Goal: Transaction & Acquisition: Purchase product/service

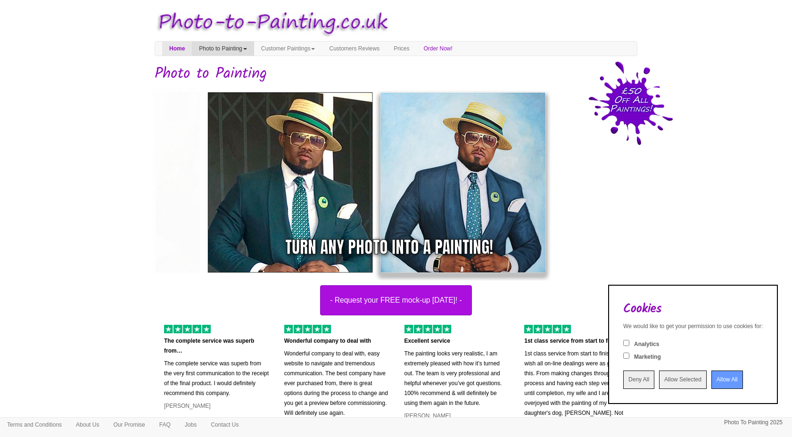
click at [243, 46] on link "Photo to Painting" at bounding box center [223, 48] width 62 height 14
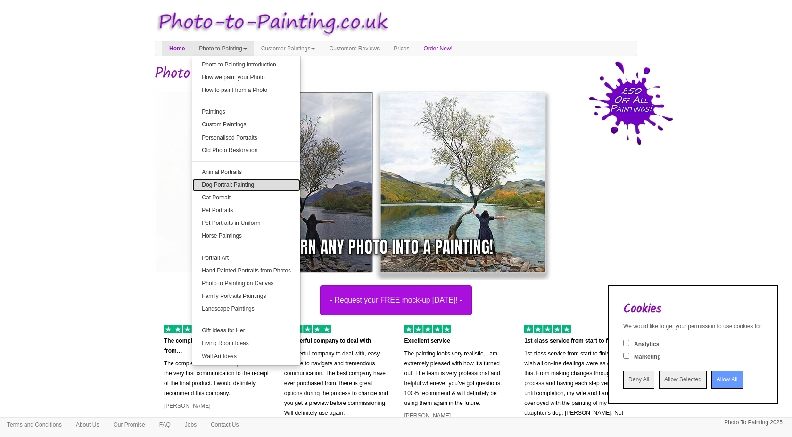
click at [258, 186] on link "Dog Portrait Painting" at bounding box center [246, 185] width 108 height 13
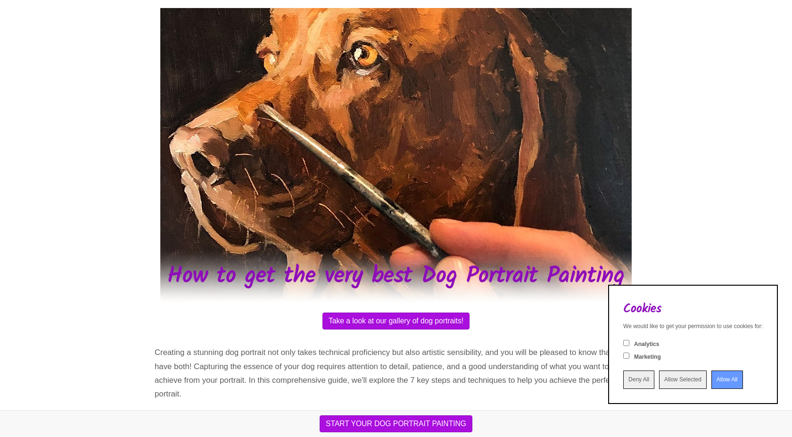
scroll to position [60, 0]
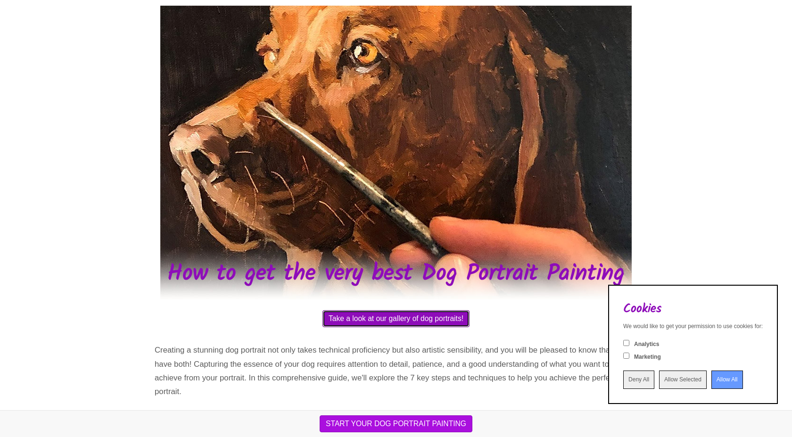
click at [387, 321] on button "Take a look at our gallery of dog portraits!" at bounding box center [396, 318] width 147 height 17
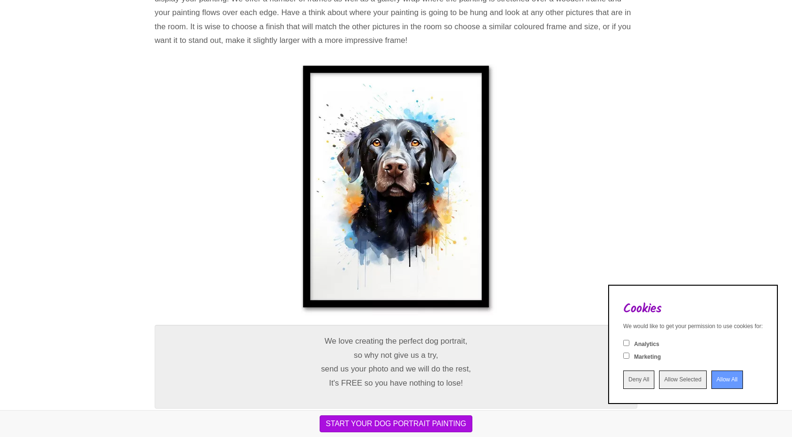
scroll to position [3539, 0]
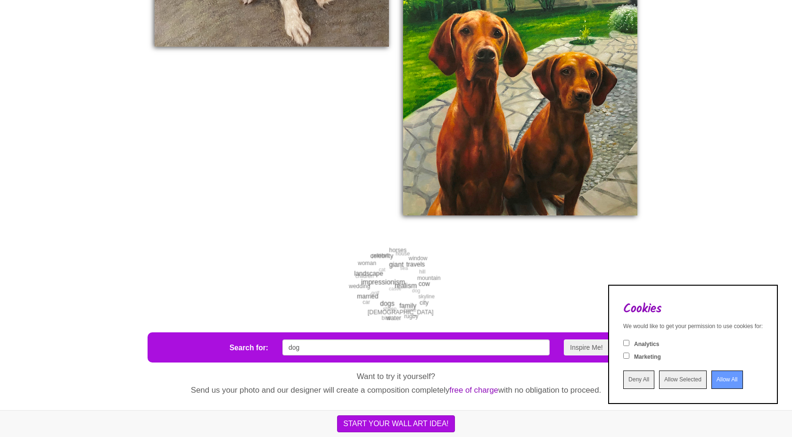
scroll to position [1823, 0]
